Goal: Information Seeking & Learning: Compare options

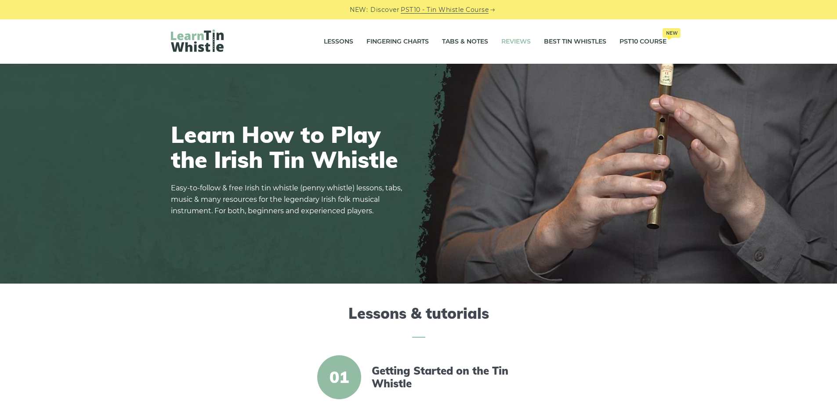
click at [517, 44] on link "Reviews" at bounding box center [516, 42] width 29 height 22
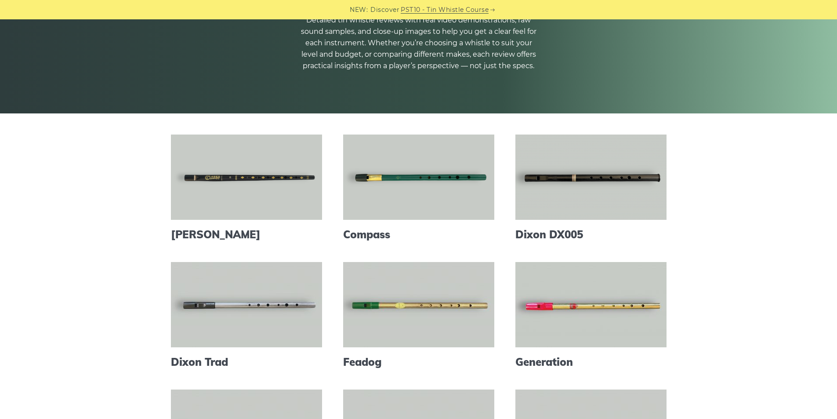
scroll to position [58, 0]
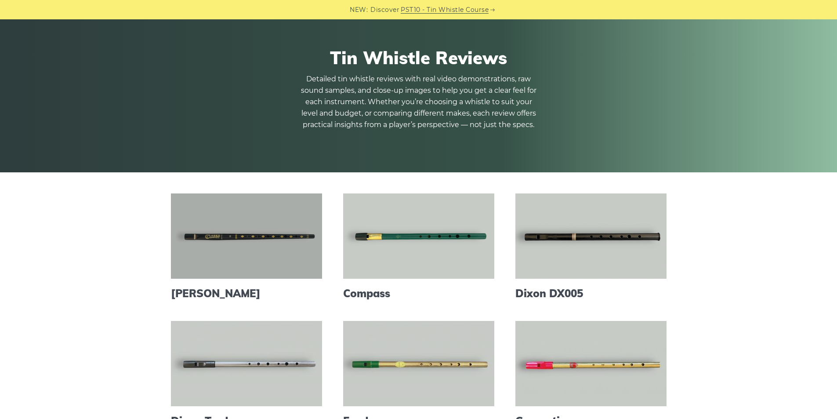
click at [245, 251] on link at bounding box center [246, 235] width 151 height 85
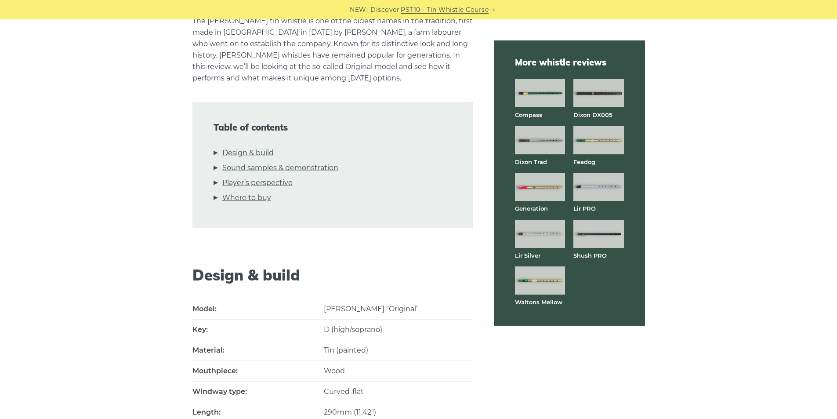
scroll to position [117, 0]
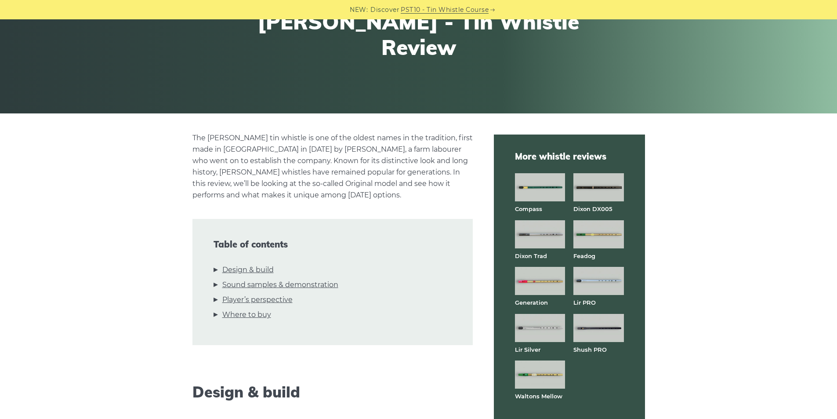
click at [545, 286] on img at bounding box center [540, 281] width 50 height 28
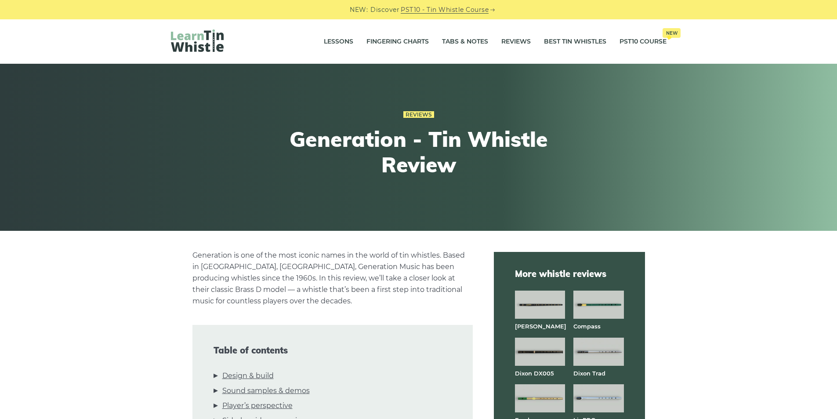
scroll to position [176, 0]
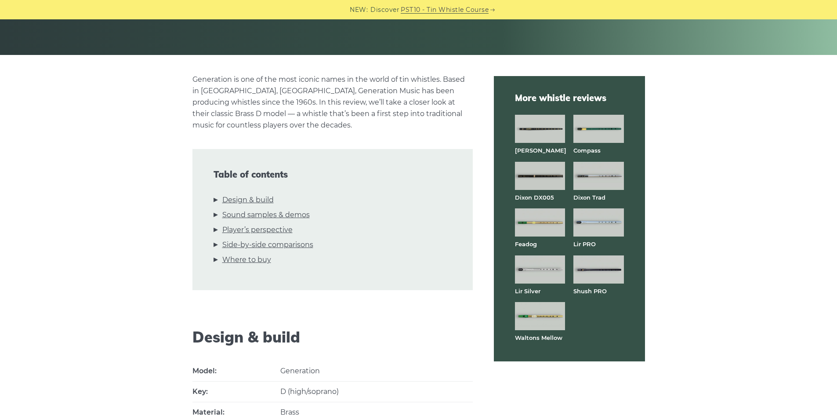
click at [591, 269] on img at bounding box center [599, 269] width 50 height 28
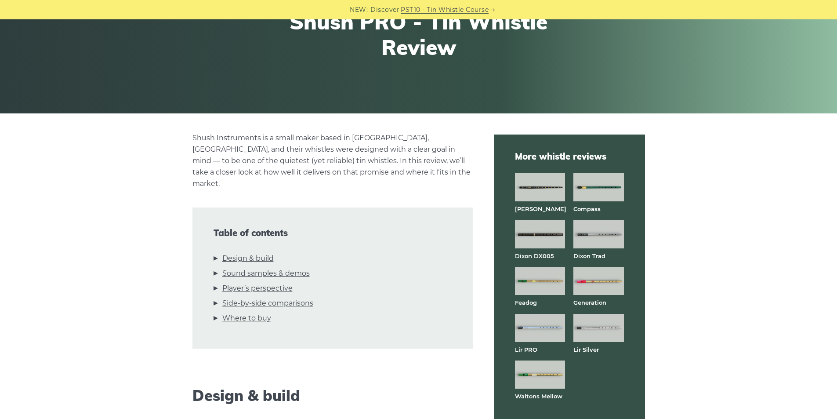
scroll to position [176, 0]
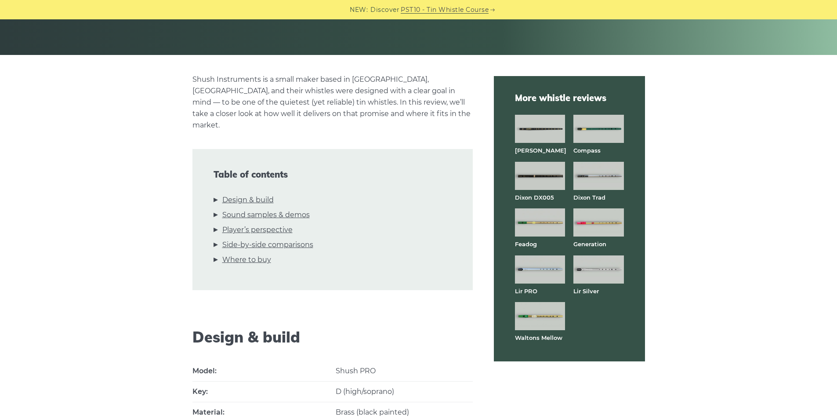
click at [603, 179] on img at bounding box center [599, 176] width 50 height 28
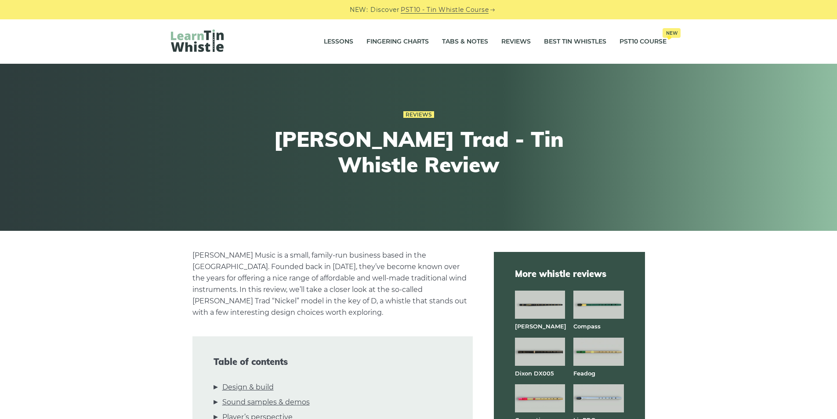
click at [541, 306] on img at bounding box center [540, 305] width 50 height 28
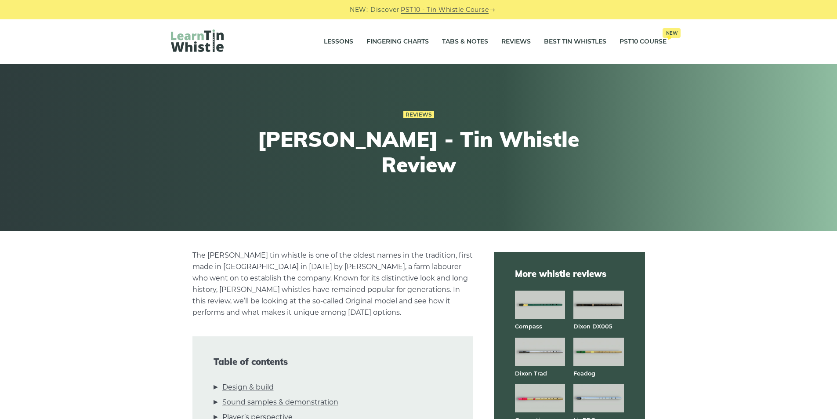
scroll to position [117, 0]
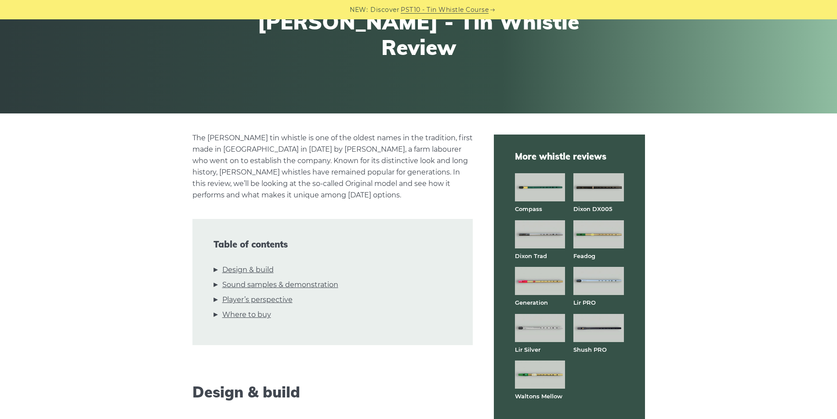
click at [604, 191] on img at bounding box center [599, 187] width 50 height 28
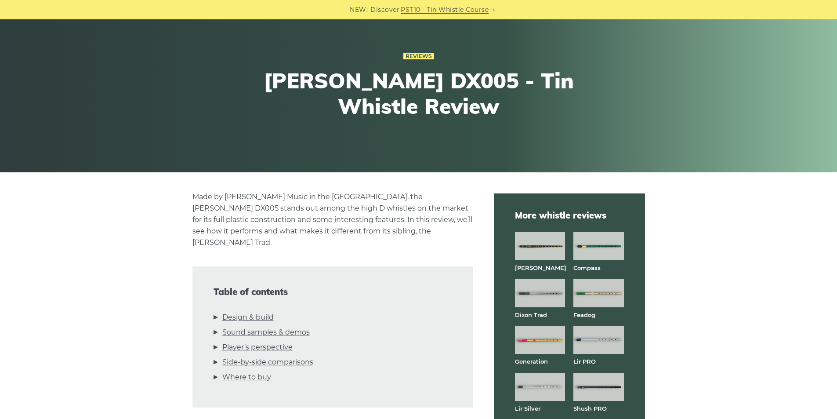
scroll to position [234, 0]
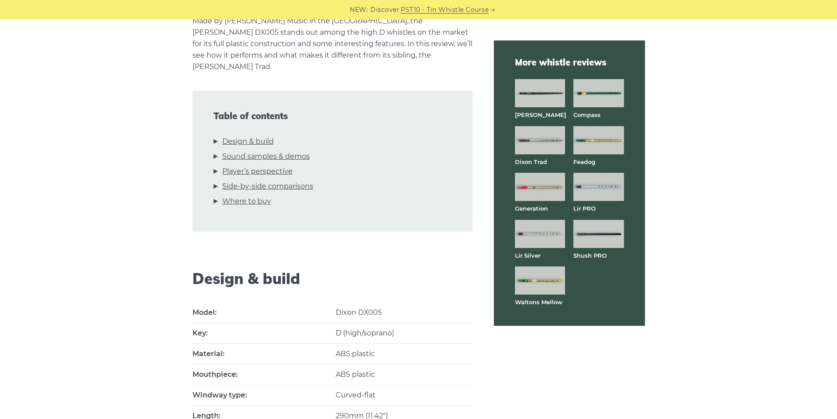
click at [538, 138] on img at bounding box center [540, 140] width 50 height 28
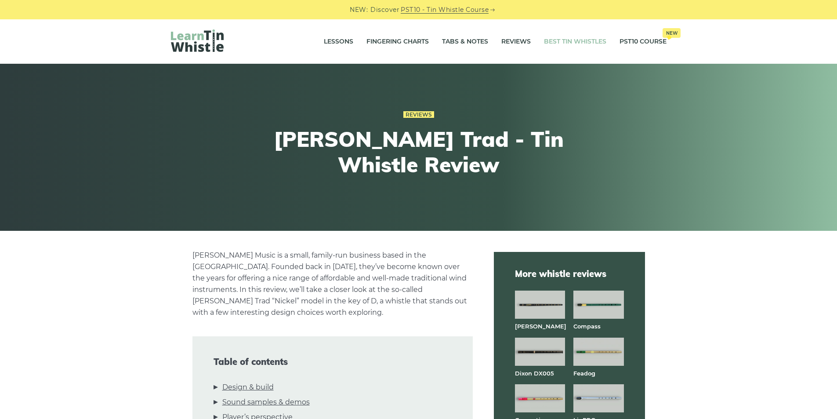
click at [576, 39] on link "Best Tin Whistles" at bounding box center [575, 42] width 62 height 22
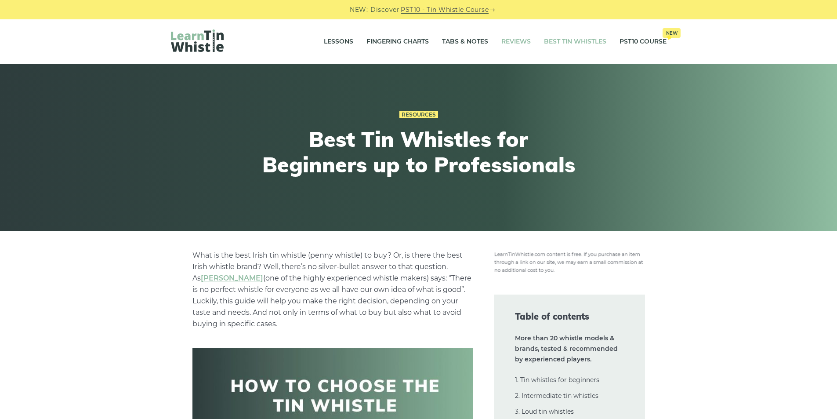
click at [515, 44] on link "Reviews" at bounding box center [516, 42] width 29 height 22
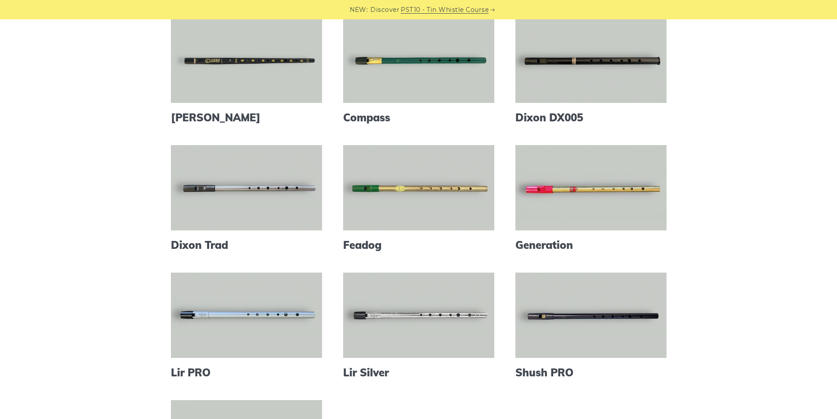
scroll to position [293, 0]
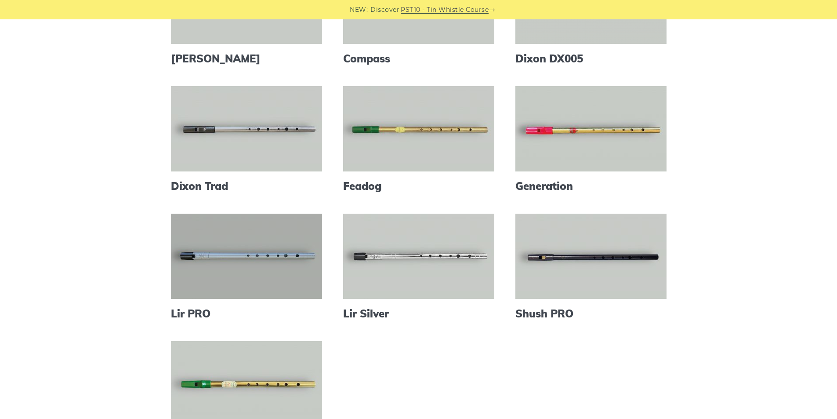
click at [224, 254] on link at bounding box center [246, 256] width 151 height 85
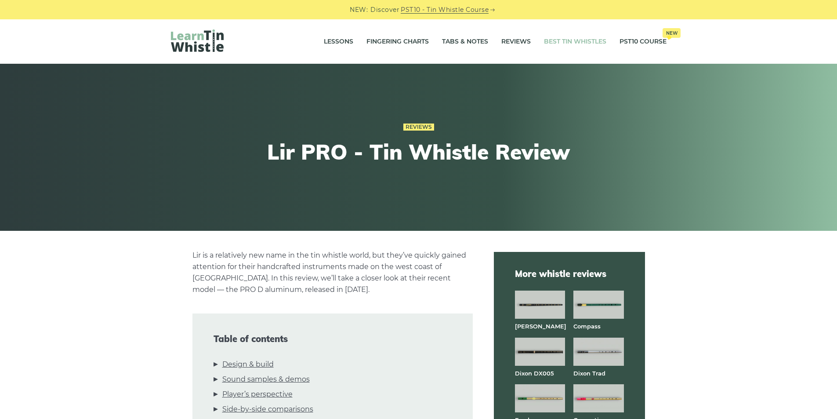
click at [578, 40] on link "Best Tin Whistles" at bounding box center [575, 42] width 62 height 22
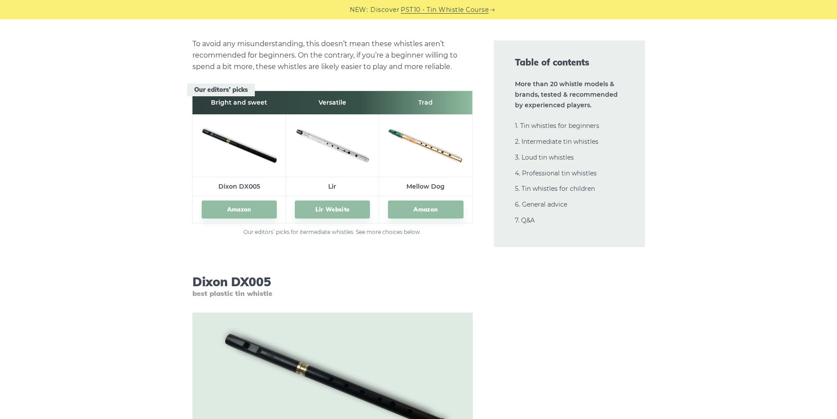
scroll to position [6396, 0]
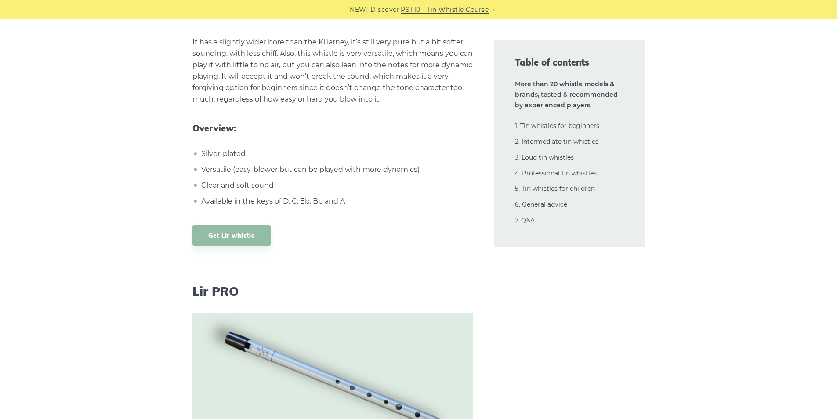
click at [365, 284] on h3 "Lir PRO" at bounding box center [333, 291] width 280 height 15
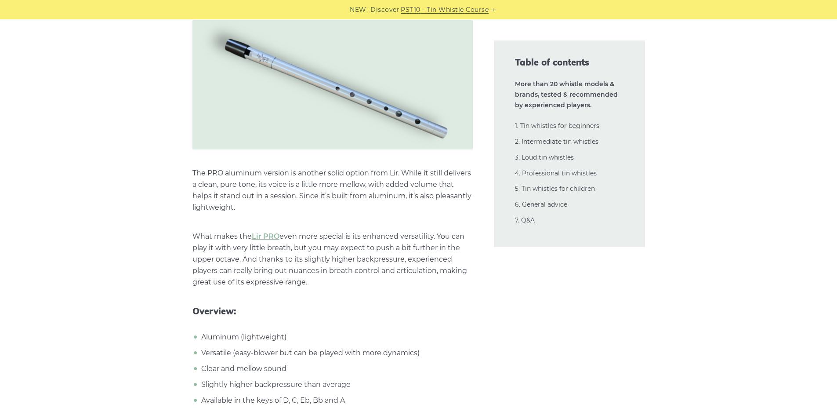
scroll to position [6748, 0]
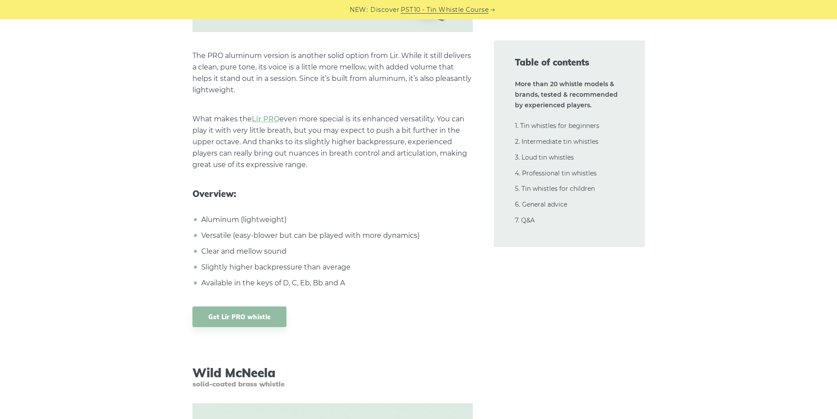
click at [258, 251] on ul "Aluminum (lightweight) Versatile (easy-blower but can be played with more dynam…" at bounding box center [333, 251] width 280 height 75
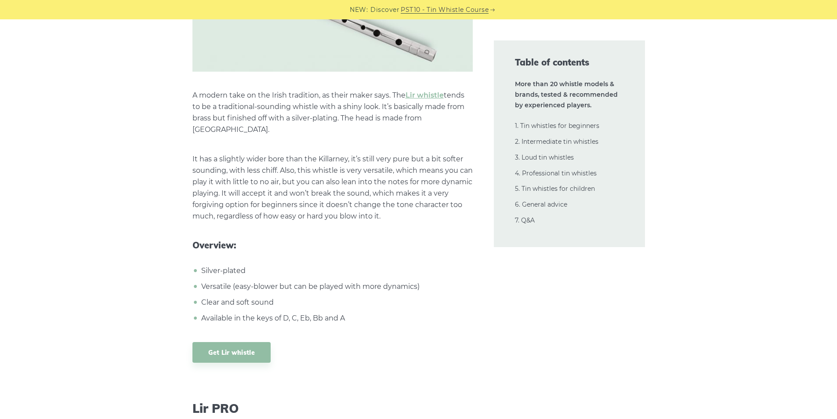
scroll to position [6162, 0]
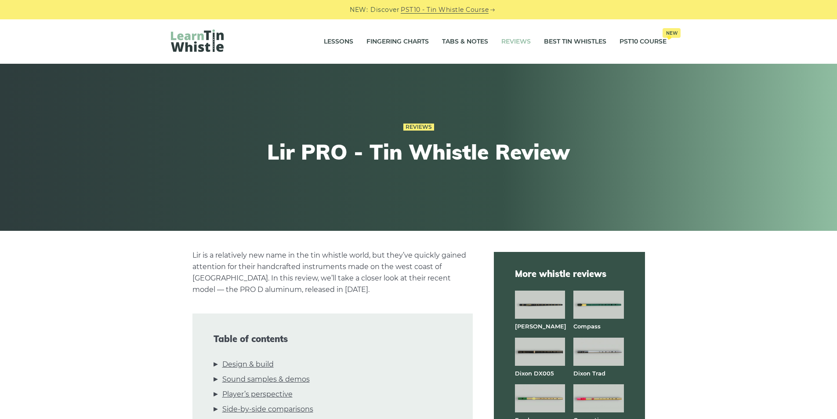
click at [510, 40] on link "Reviews" at bounding box center [516, 42] width 29 height 22
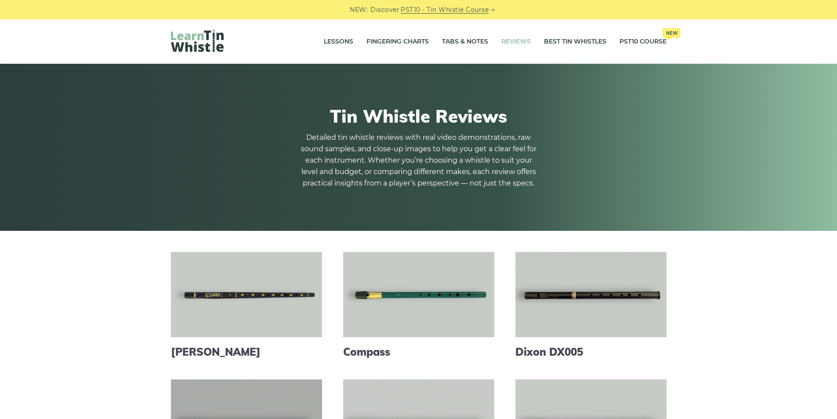
scroll to position [176, 0]
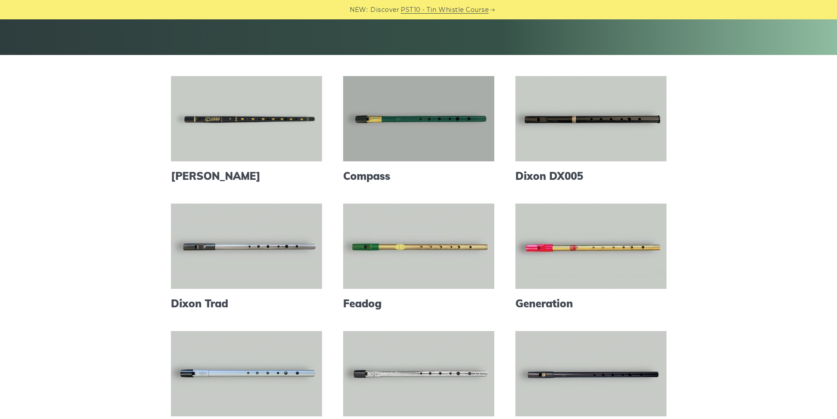
click link
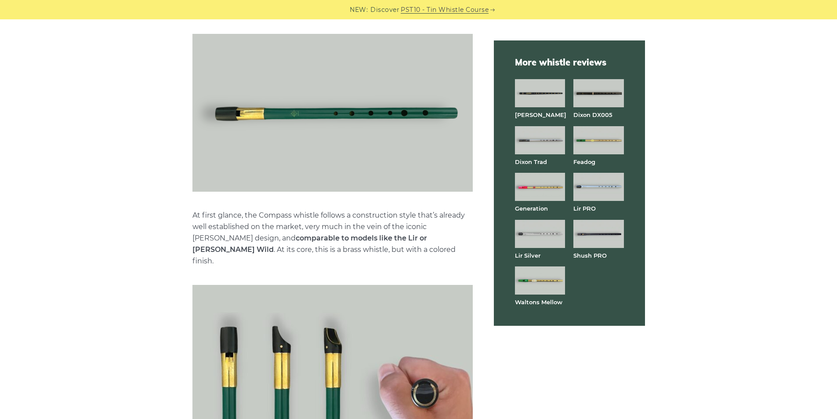
scroll to position [938, 0]
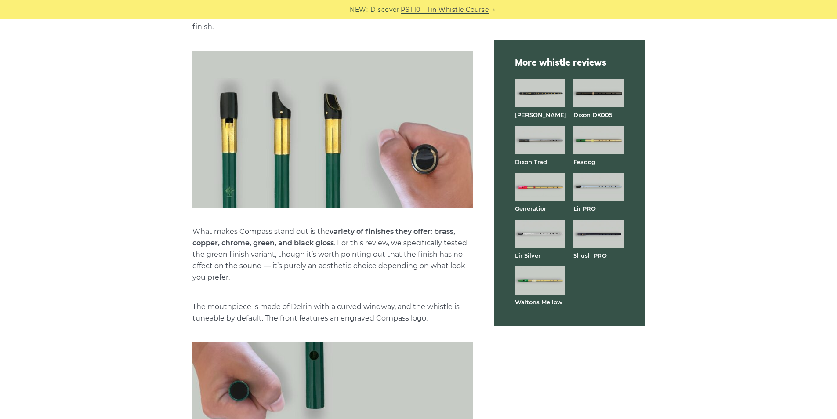
drag, startPoint x: 434, startPoint y: 208, endPoint x: 333, endPoint y: 220, distance: 102.2
click at [333, 227] on strong "variety of finishes they offer: brass, copper, chrome, green, and black gloss" at bounding box center [324, 237] width 263 height 20
copy strong "brass, copper, chrome, green, and black gloss"
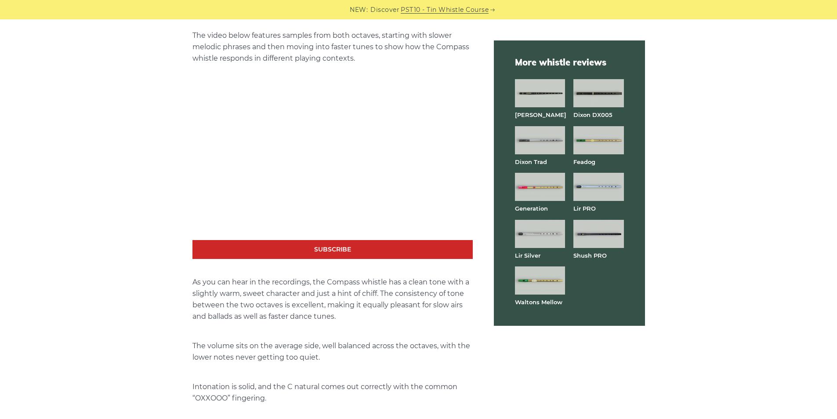
scroll to position [1876, 0]
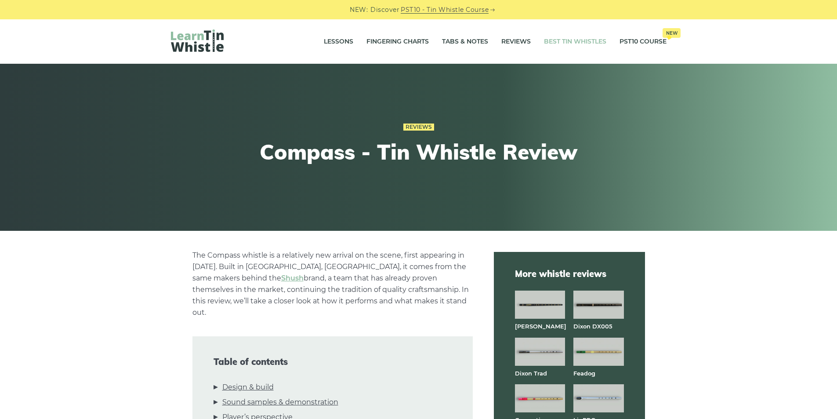
click at [568, 39] on link "Best Tin Whistles" at bounding box center [575, 42] width 62 height 22
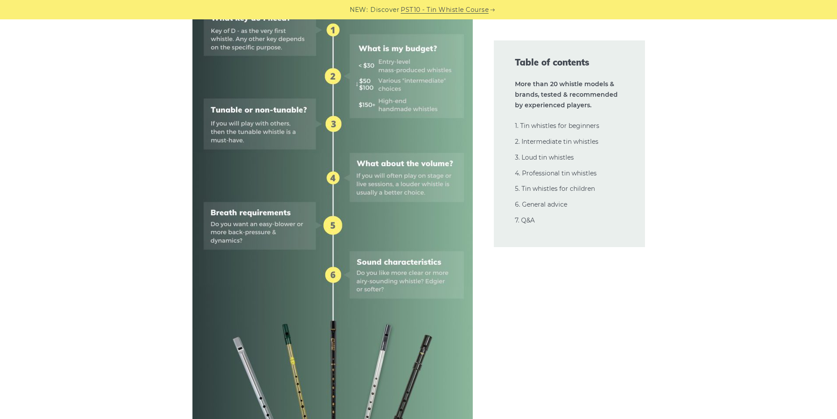
scroll to position [645, 0]
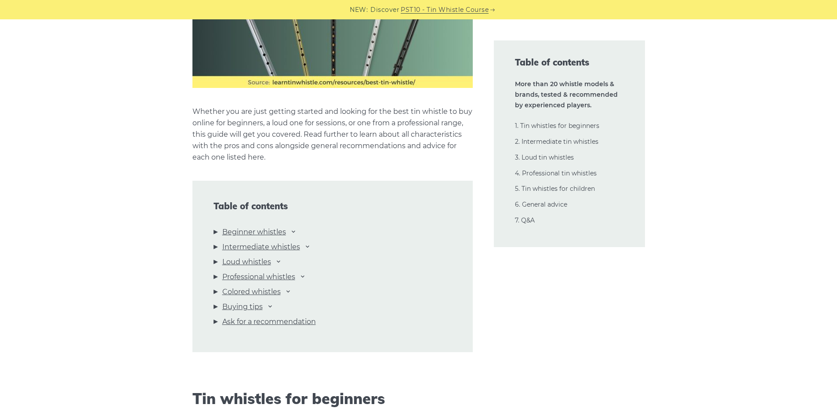
scroll to position [879, 0]
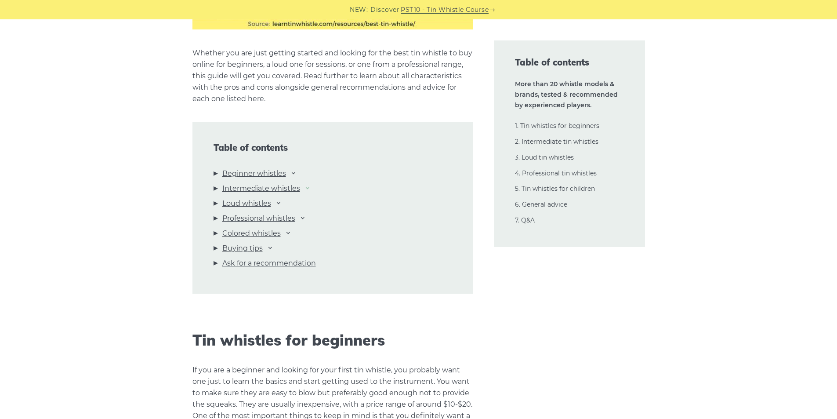
click at [310, 186] on icon at bounding box center [307, 187] width 7 height 7
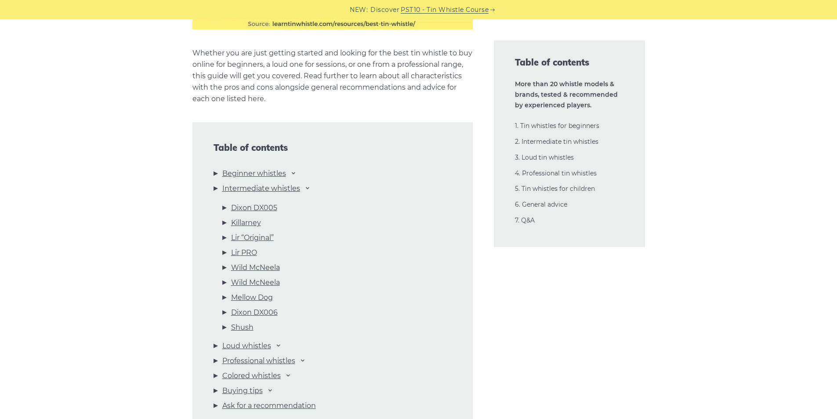
scroll to position [938, 0]
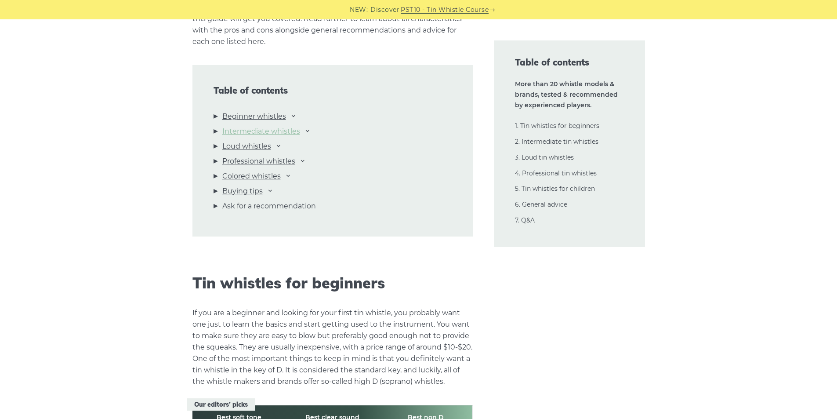
click at [283, 130] on link "Intermediate whistles" at bounding box center [261, 131] width 78 height 11
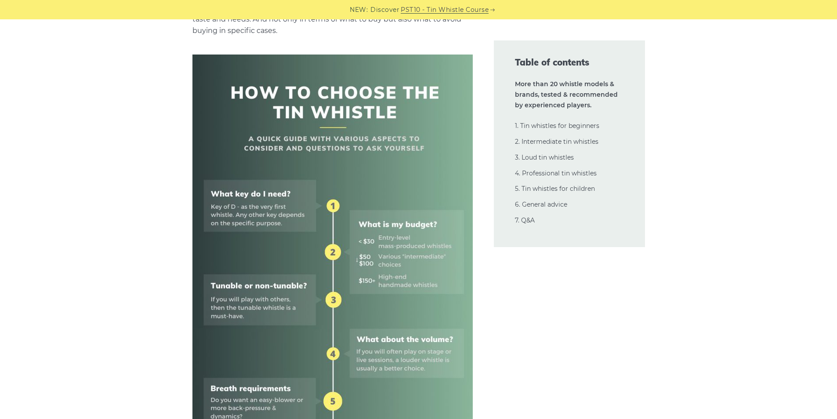
scroll to position [586, 0]
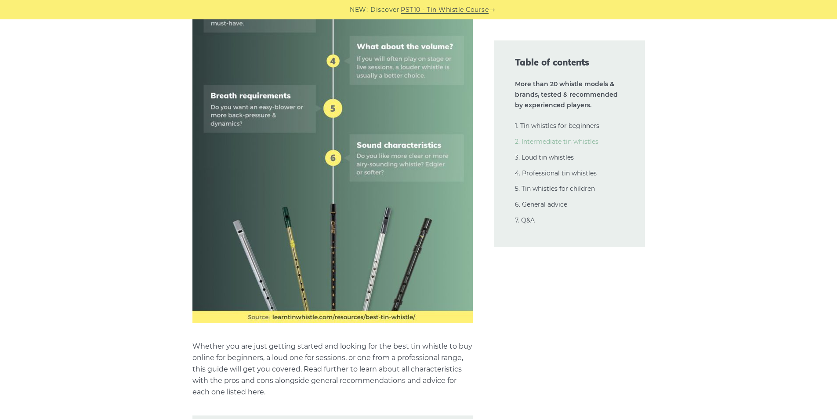
click at [563, 142] on link "2. Intermediate tin whistles" at bounding box center [557, 142] width 84 height 8
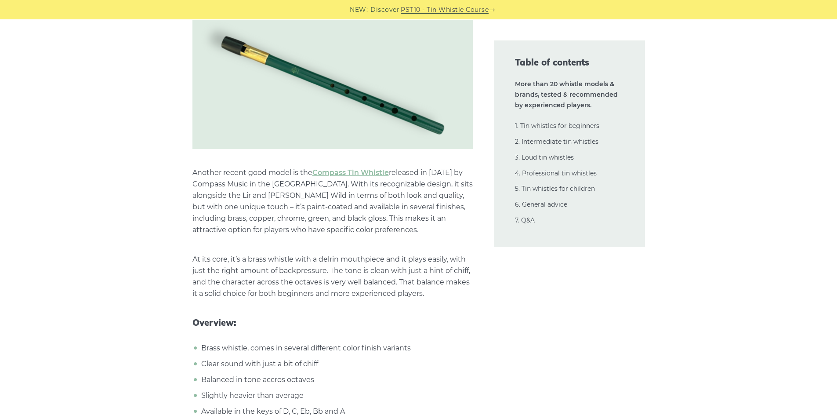
scroll to position [7590, 0]
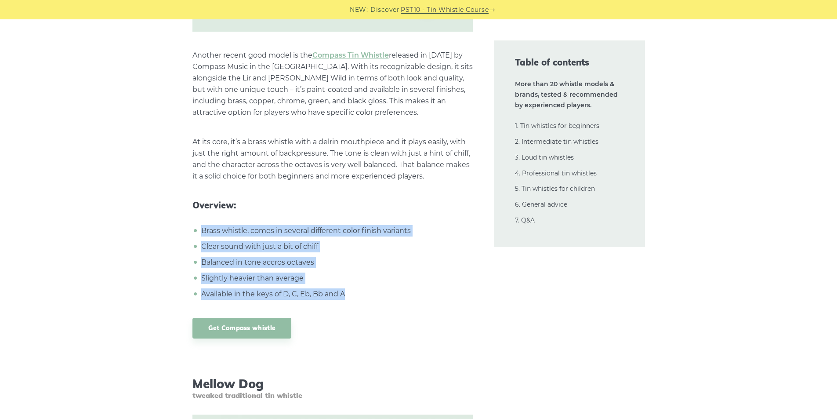
drag, startPoint x: 287, startPoint y: 268, endPoint x: 201, endPoint y: 207, distance: 105.5
click at [201, 225] on ul "Brass whistle, comes in several different color finish variants Clear sound wit…" at bounding box center [333, 262] width 280 height 75
copy ul "Brass whistle, comes in several different color finish variants Clear sound wit…"
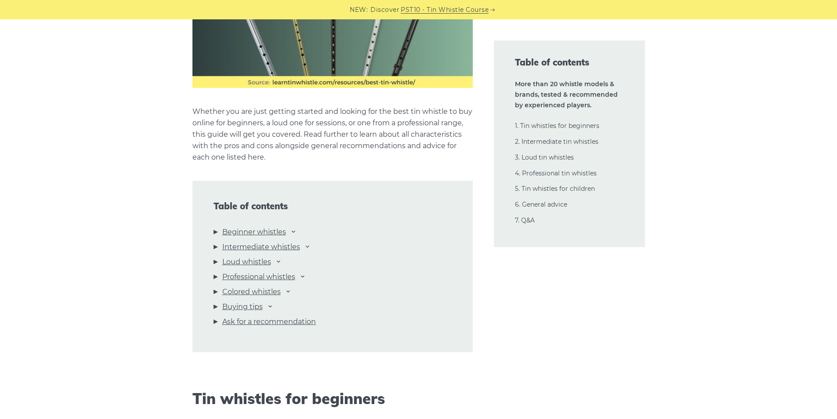
scroll to position [938, 0]
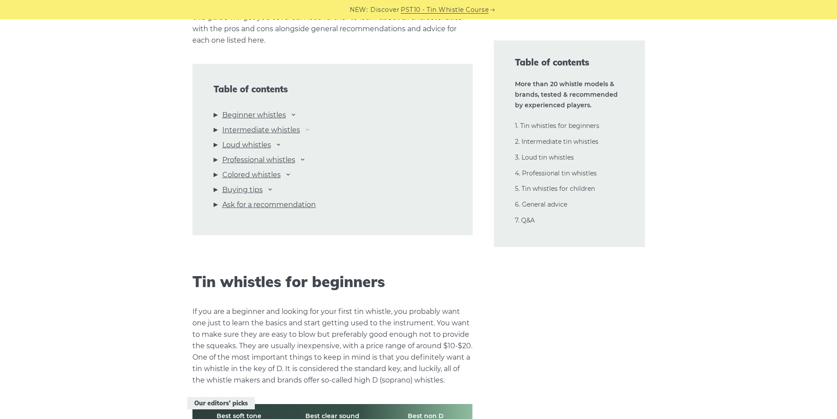
click at [309, 128] on icon at bounding box center [307, 129] width 7 height 7
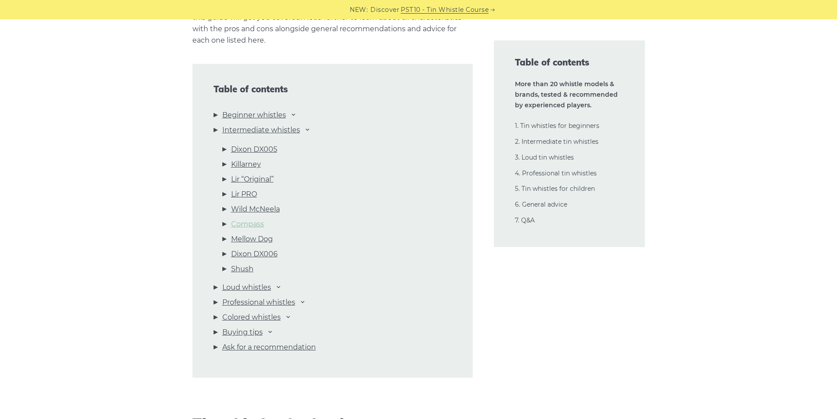
click at [254, 222] on link "Compass" at bounding box center [247, 223] width 33 height 11
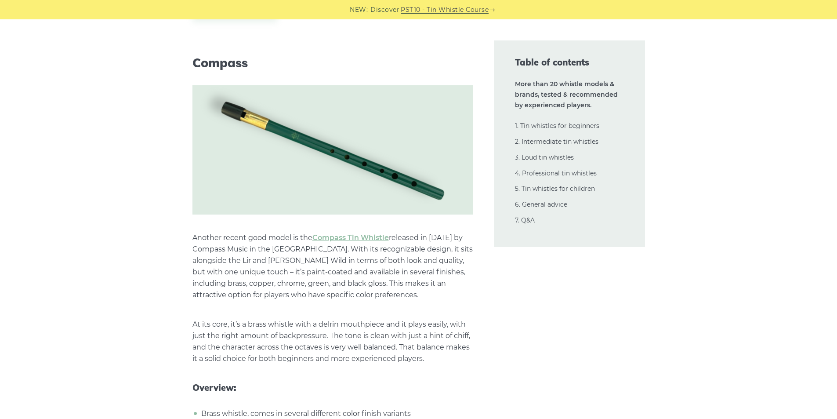
scroll to position [7733, 0]
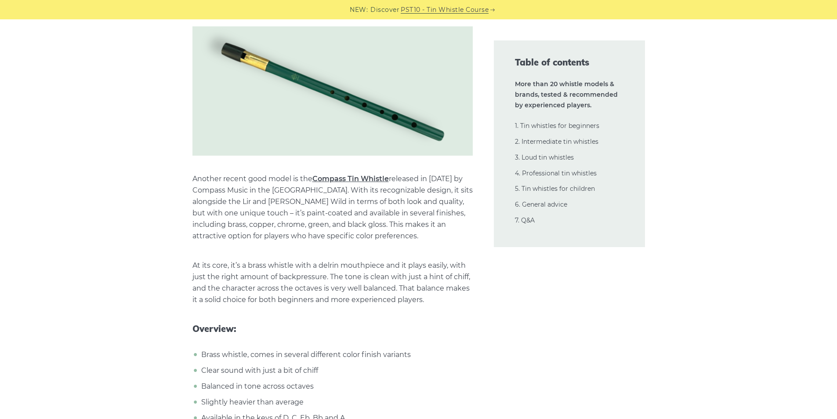
click at [362, 175] on link "Compass Tin Whistle" at bounding box center [351, 179] width 76 height 8
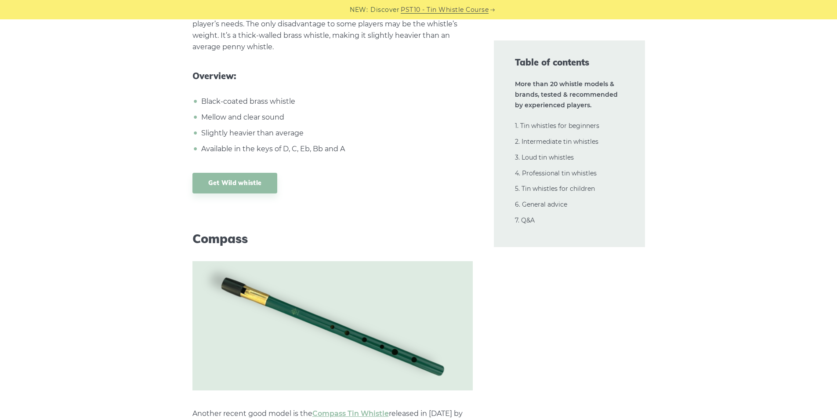
scroll to position [7381, 0]
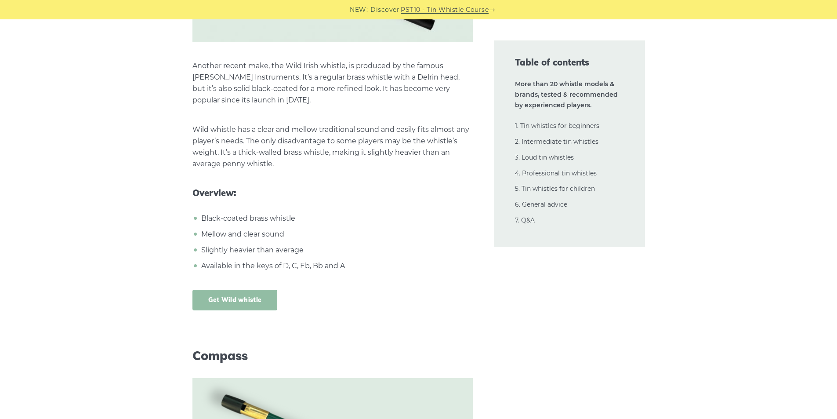
click at [231, 290] on link "Get Wild whistle" at bounding box center [235, 300] width 85 height 21
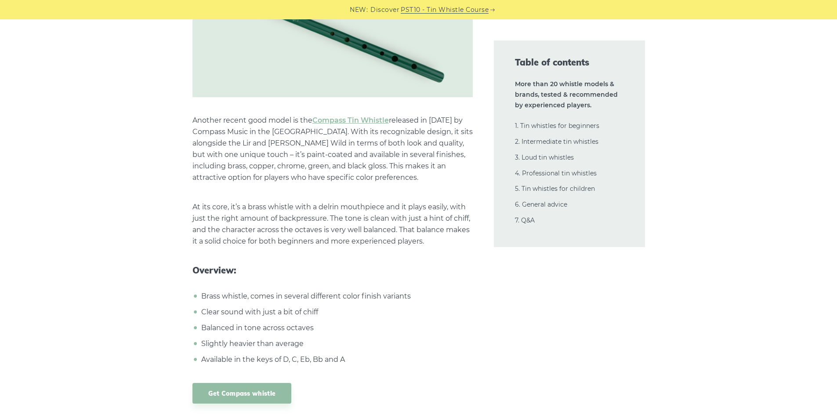
scroll to position [7674, 0]
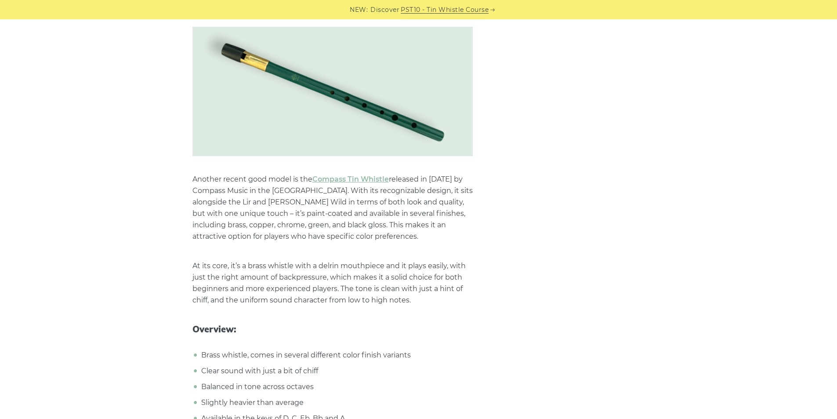
scroll to position [7649, 0]
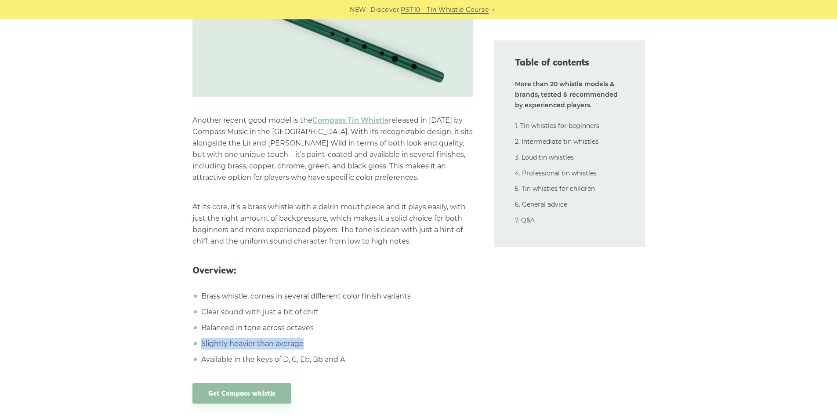
drag, startPoint x: 207, startPoint y: 322, endPoint x: 310, endPoint y: 325, distance: 103.4
click at [310, 338] on li "Slightly heavier than average" at bounding box center [336, 343] width 274 height 11
click at [342, 338] on li "Slightly heavier than average" at bounding box center [336, 343] width 274 height 11
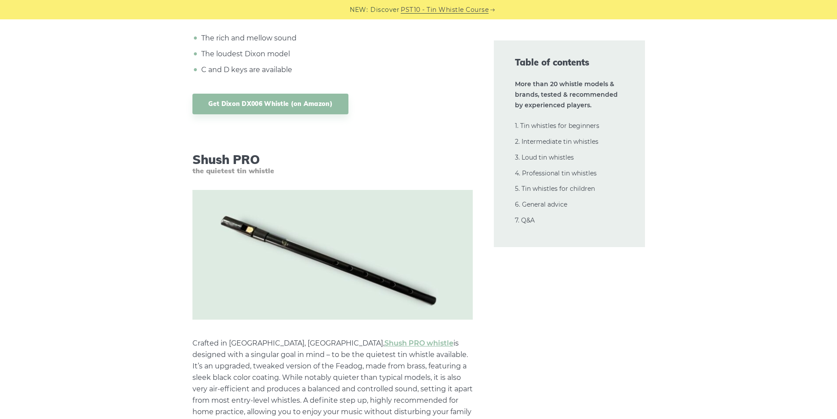
scroll to position [8586, 0]
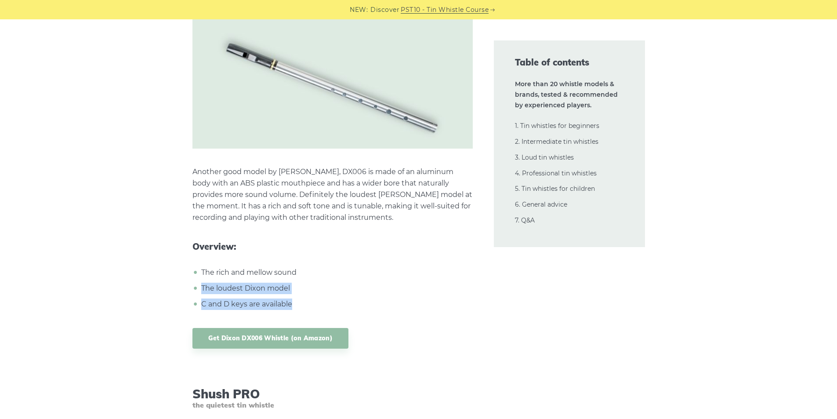
drag, startPoint x: 203, startPoint y: 264, endPoint x: 314, endPoint y: 277, distance: 112.0
click at [314, 277] on ul "The rich and mellow sound The loudest [PERSON_NAME] model C and D keys are avai…" at bounding box center [333, 288] width 280 height 43
click at [318, 298] on li "C and D keys are available" at bounding box center [336, 303] width 274 height 11
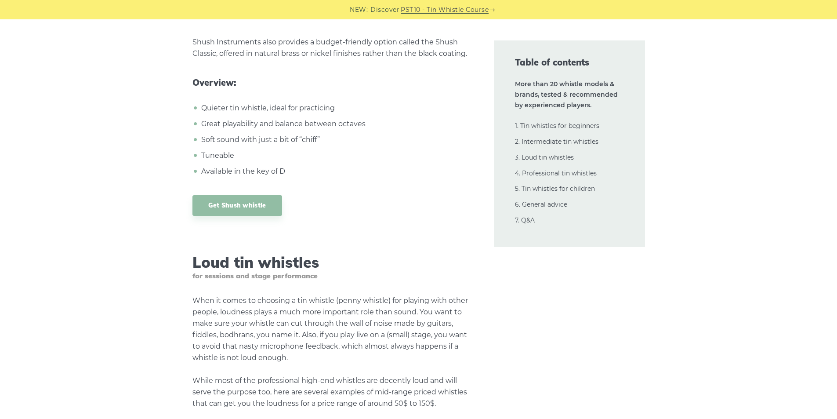
scroll to position [9524, 0]
